Goal: Find specific page/section: Find specific page/section

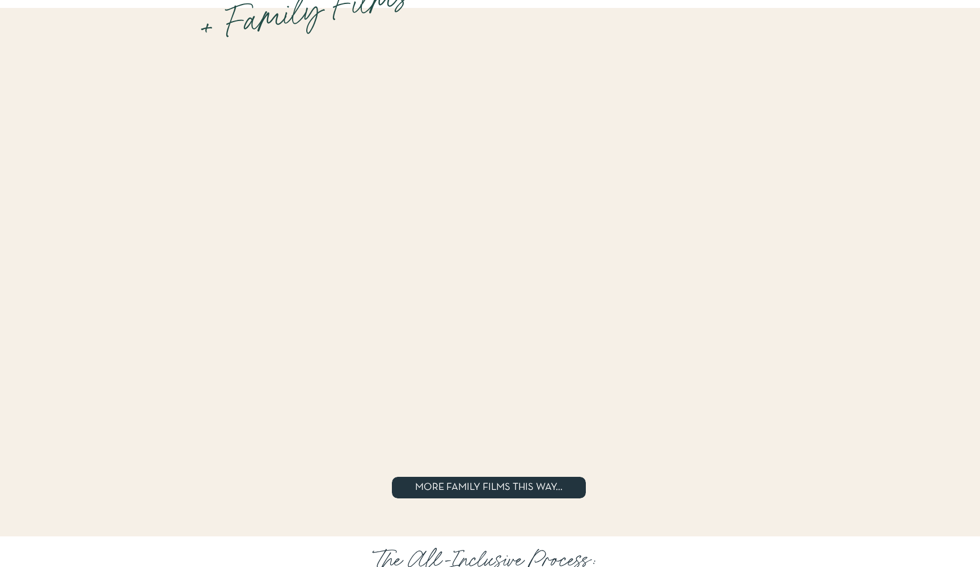
scroll to position [2258, 0]
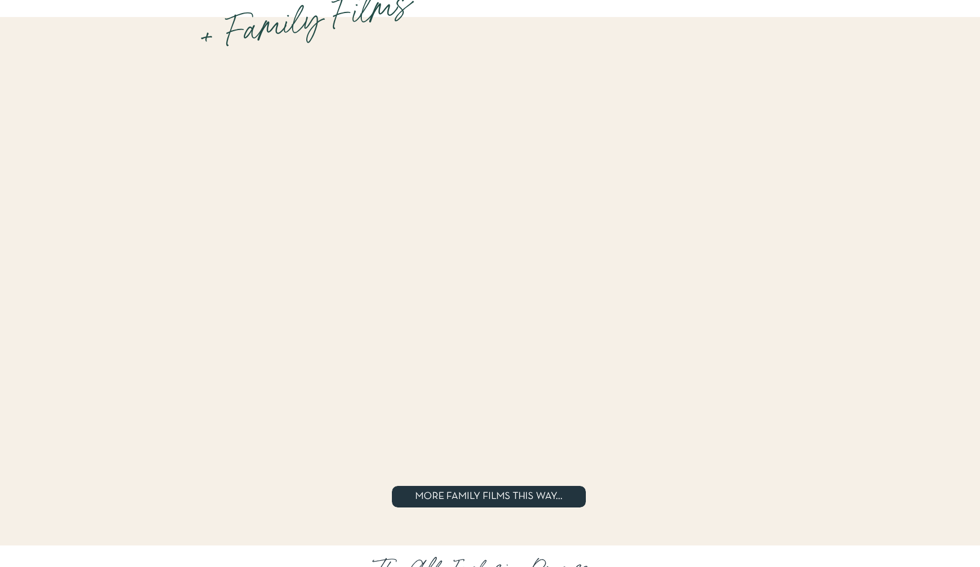
click at [489, 493] on span "MORE FAMILY FILMS THIS WAY..." at bounding box center [488, 497] width 147 height 10
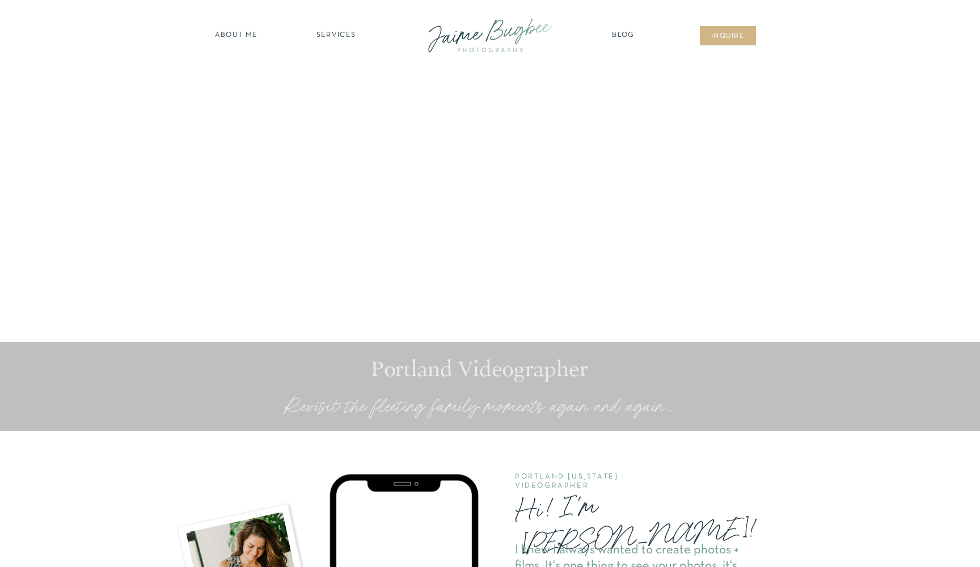
click at [743, 36] on nav "inqUIre" at bounding box center [728, 36] width 46 height 11
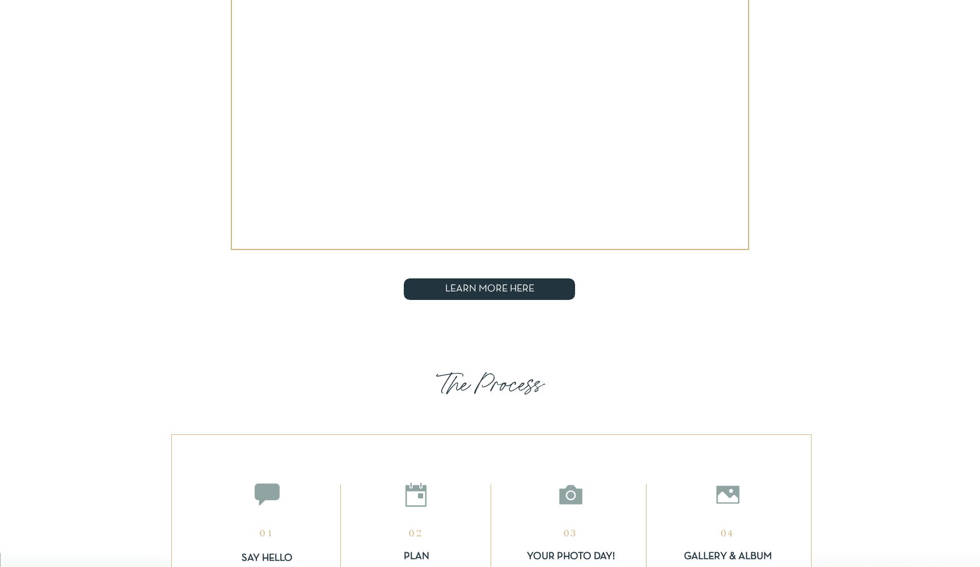
scroll to position [2473, 0]
click at [506, 289] on span "LEARN MORE HERE" at bounding box center [489, 289] width 89 height 10
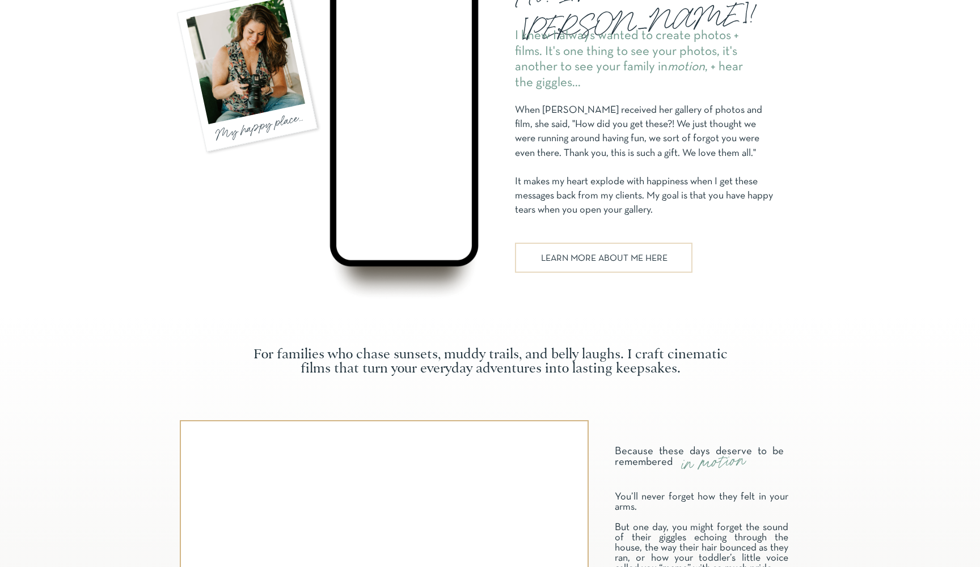
scroll to position [522, 0]
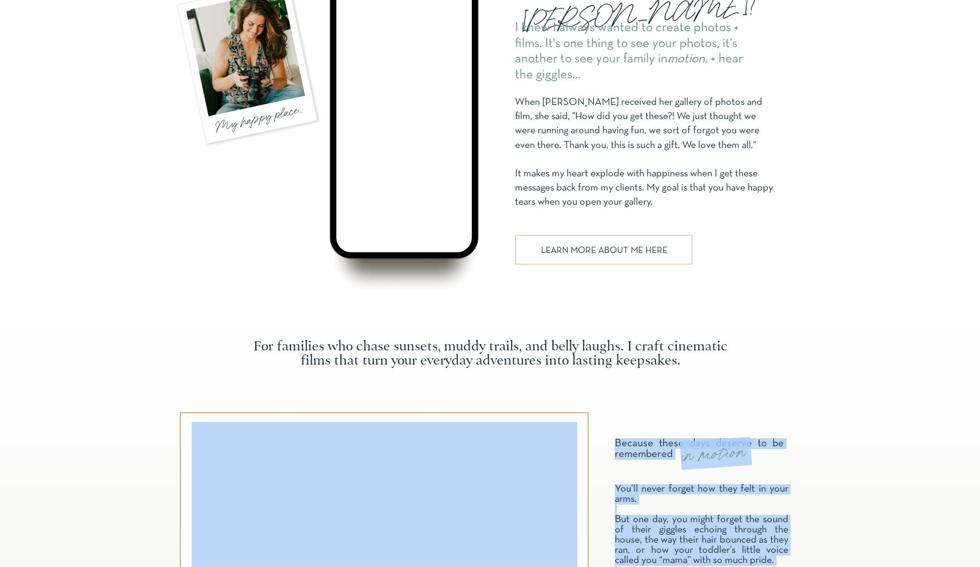
drag, startPoint x: 251, startPoint y: 346, endPoint x: 683, endPoint y: 361, distance: 432.9
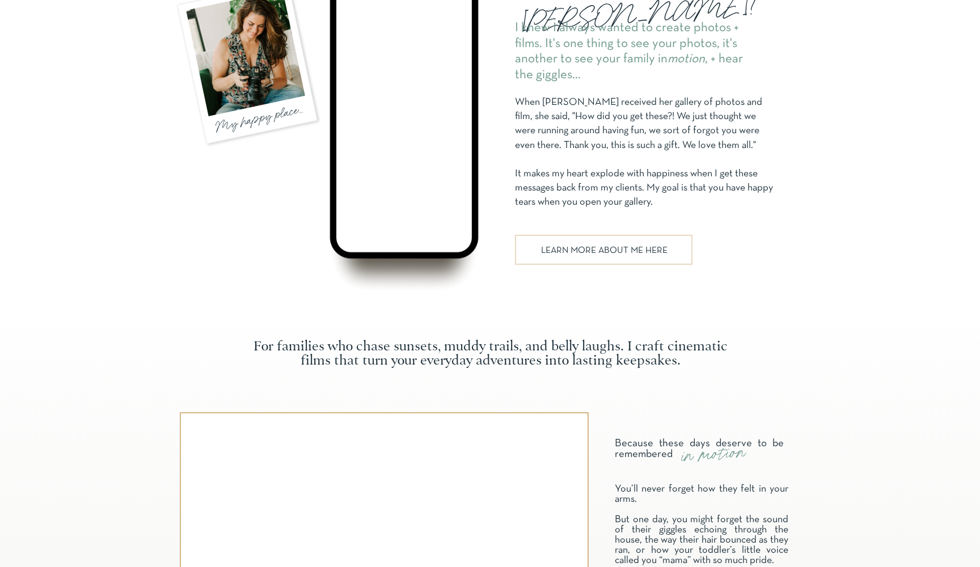
drag, startPoint x: 681, startPoint y: 362, endPoint x: 707, endPoint y: 354, distance: 27.4
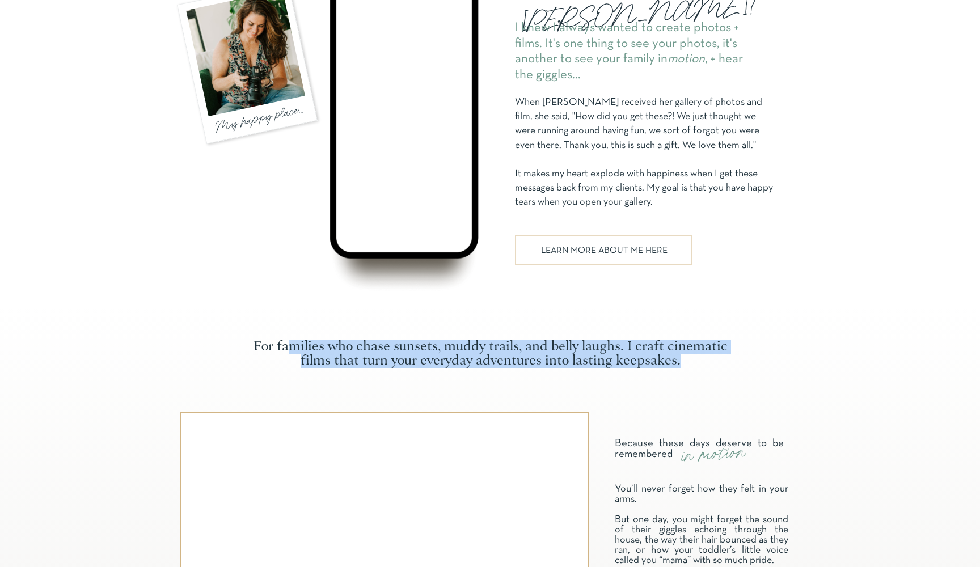
drag, startPoint x: 680, startPoint y: 358, endPoint x: 290, endPoint y: 345, distance: 390.3
click at [290, 345] on p "For families who chase sunsets, muddy trails, and belly laughs. I craft cinemat…" at bounding box center [490, 346] width 501 height 12
copy p "milies who chase sunsets, muddy trails, and belly laughs. I craft cinematic fil…"
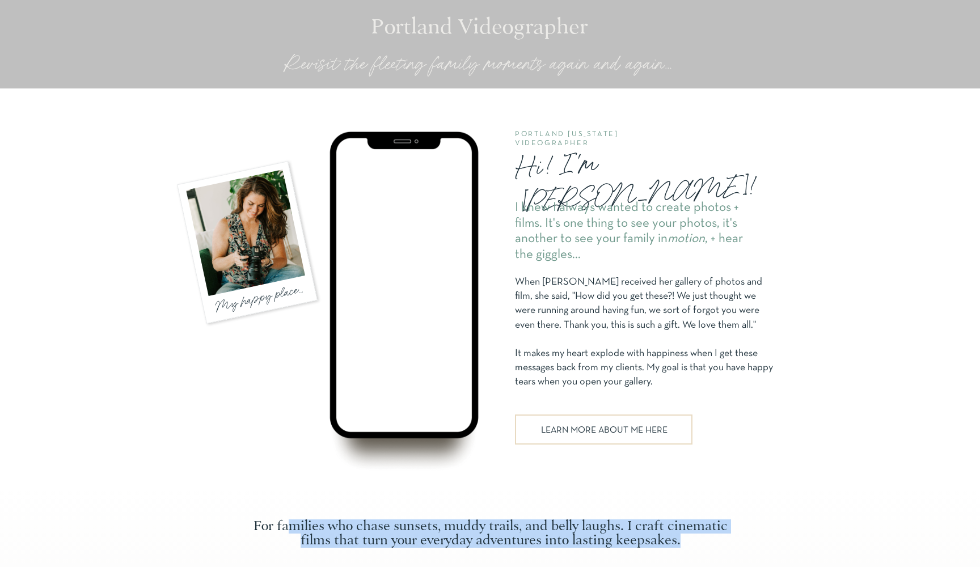
scroll to position [339, 0]
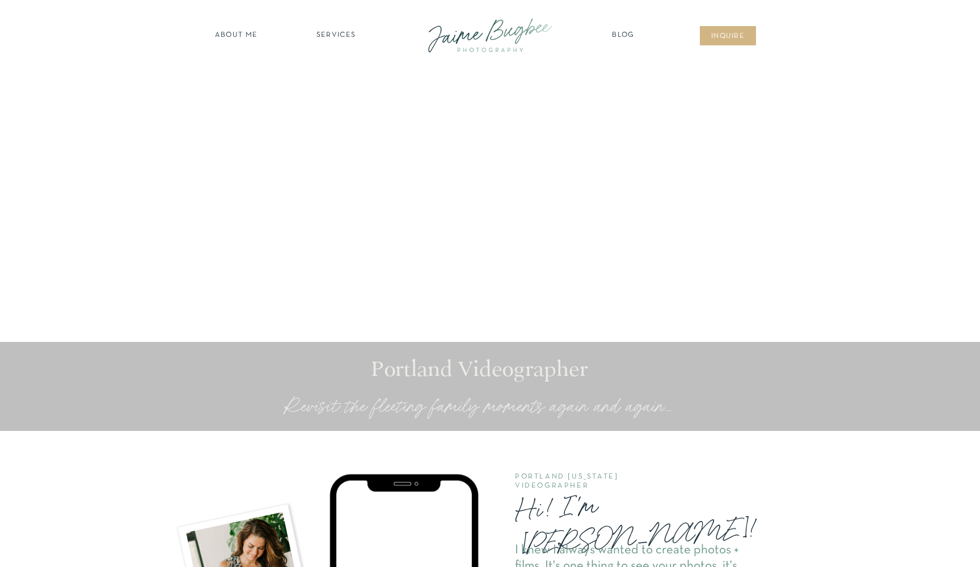
scroll to position [0, 0]
